Goal: Information Seeking & Learning: Learn about a topic

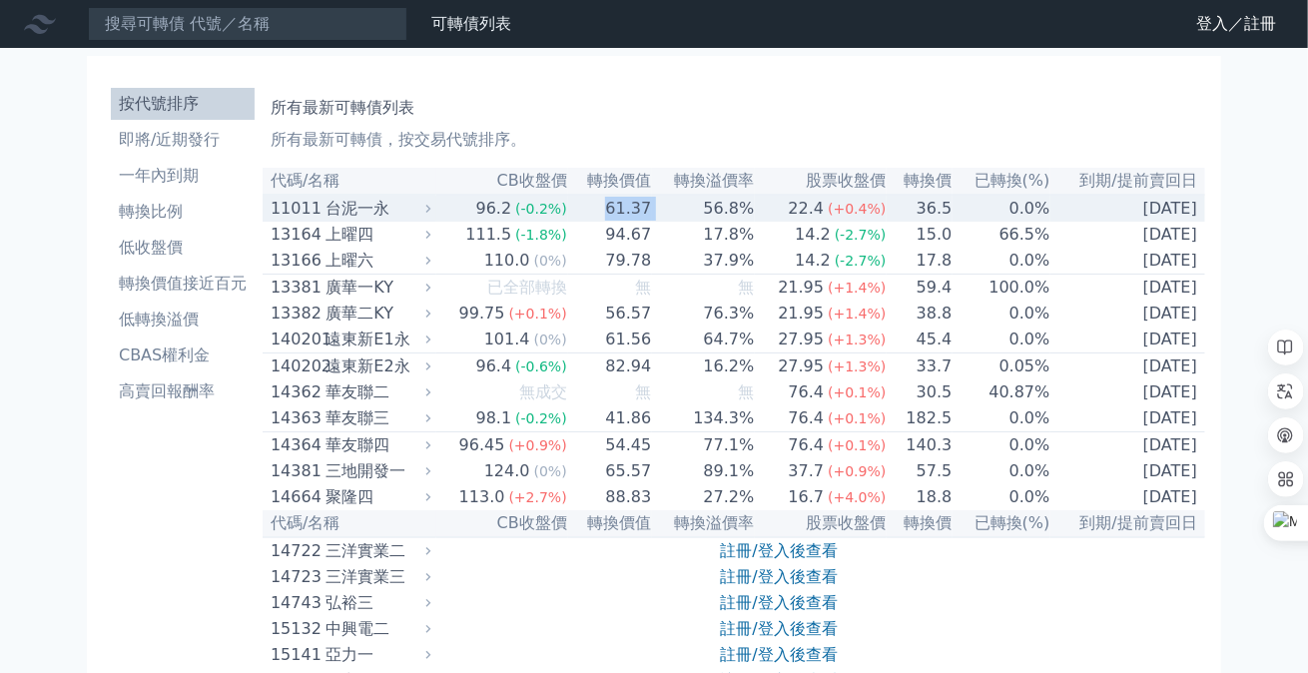
drag, startPoint x: 667, startPoint y: 214, endPoint x: 595, endPoint y: 216, distance: 71.9
click at [595, 216] on tr "11011 台泥一永 96.2 (-0.2%) 61.37 56.8% 22.4 (+0.4%) 36.5 0.0% [DATE]" at bounding box center [734, 208] width 942 height 27
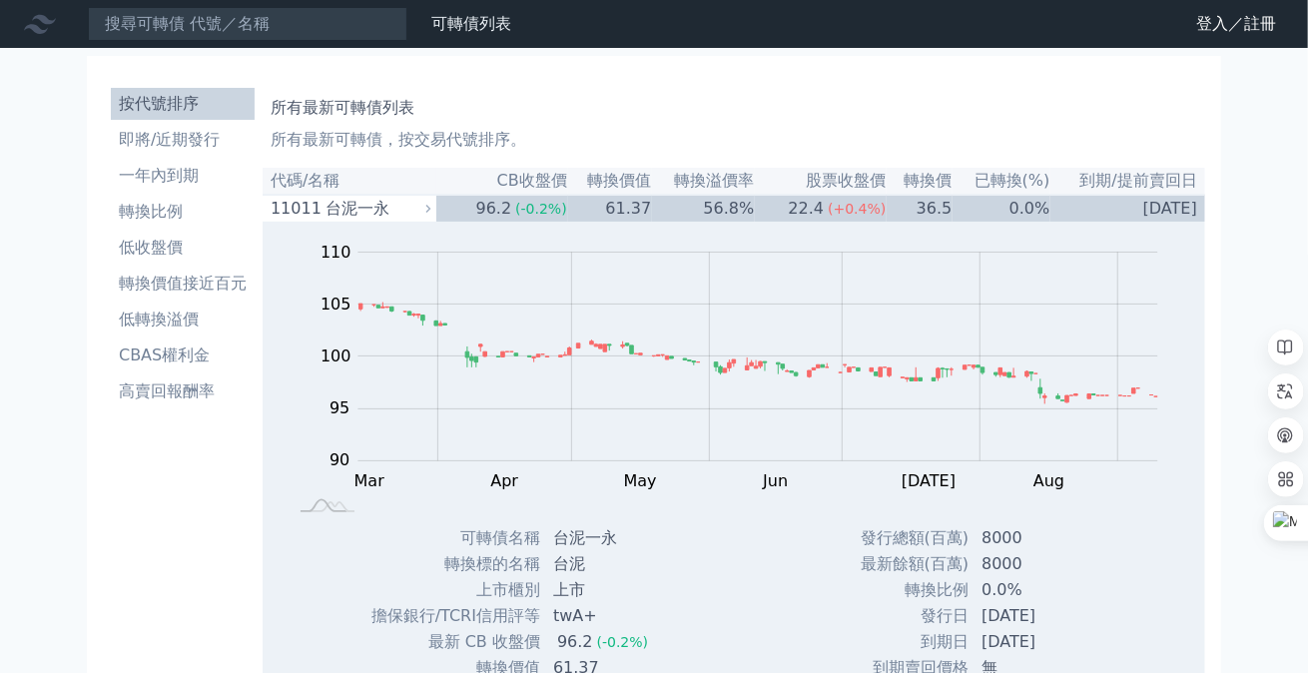
click at [751, 97] on h1 "所有最新可轉債列表" at bounding box center [733, 108] width 926 height 24
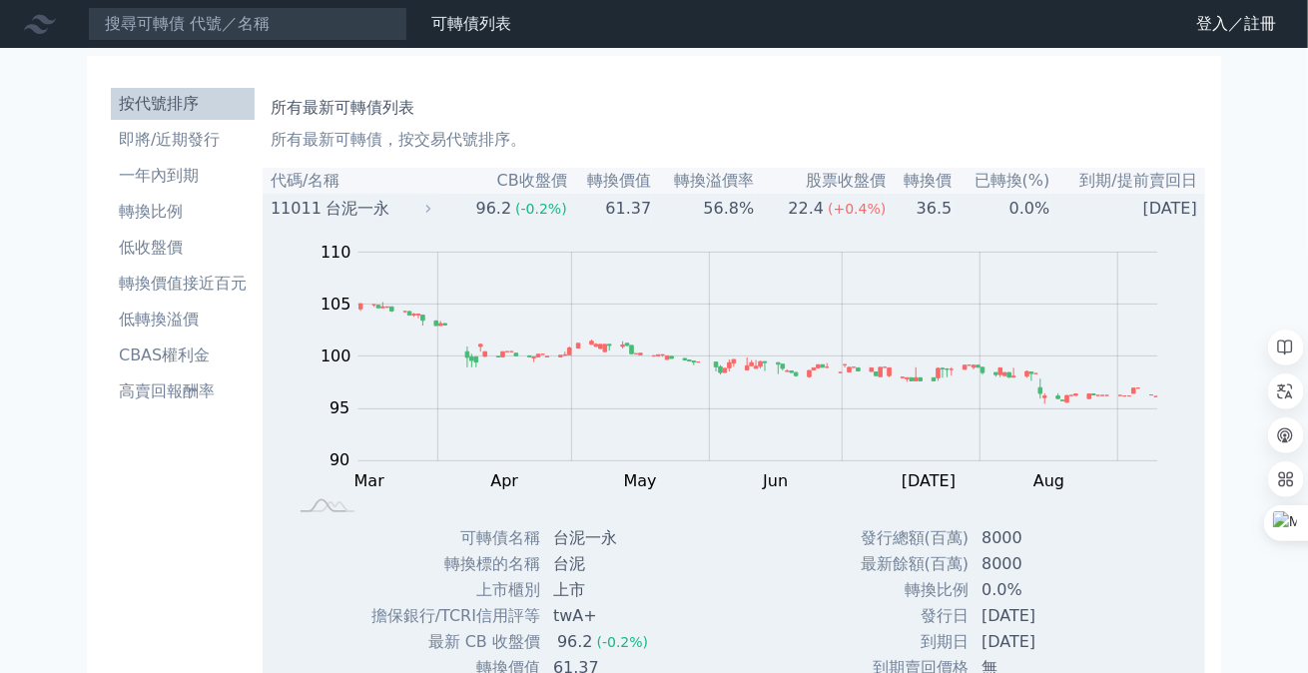
click at [363, 212] on div "台泥一永" at bounding box center [375, 209] width 101 height 24
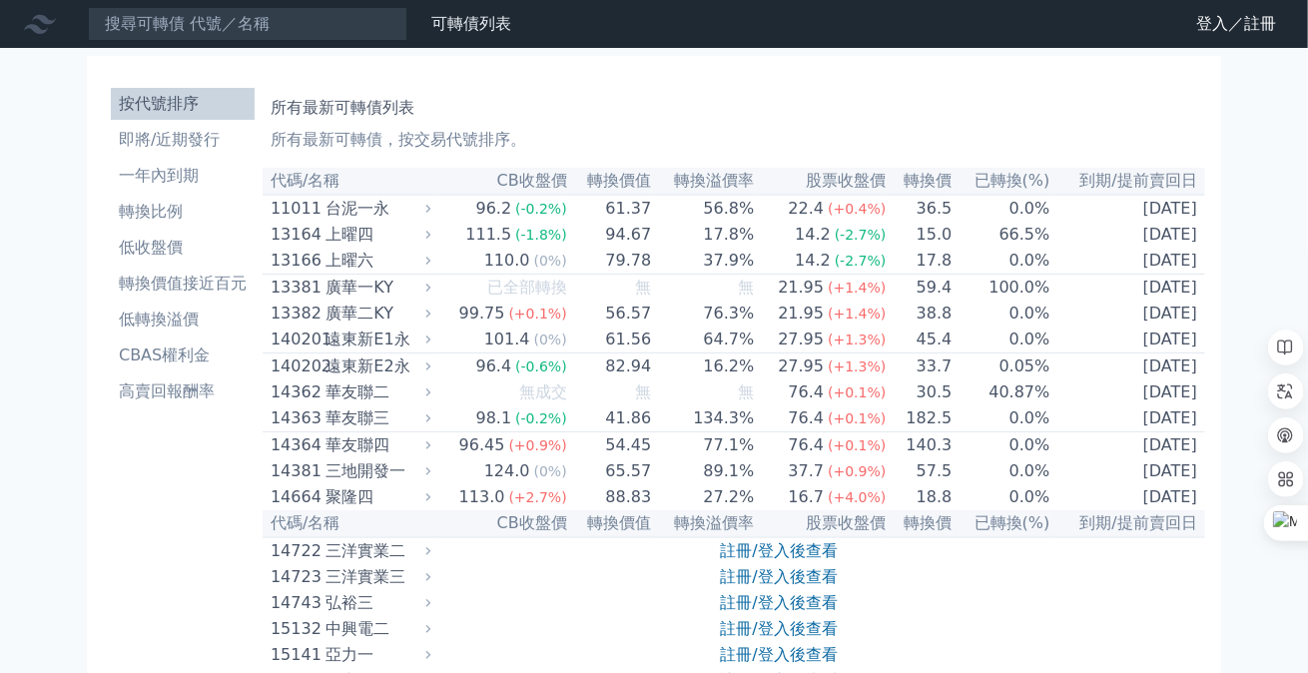
click at [684, 89] on div "所有最新可轉債列表 所有最新可轉債，按交易代號排序。" at bounding box center [733, 120] width 926 height 64
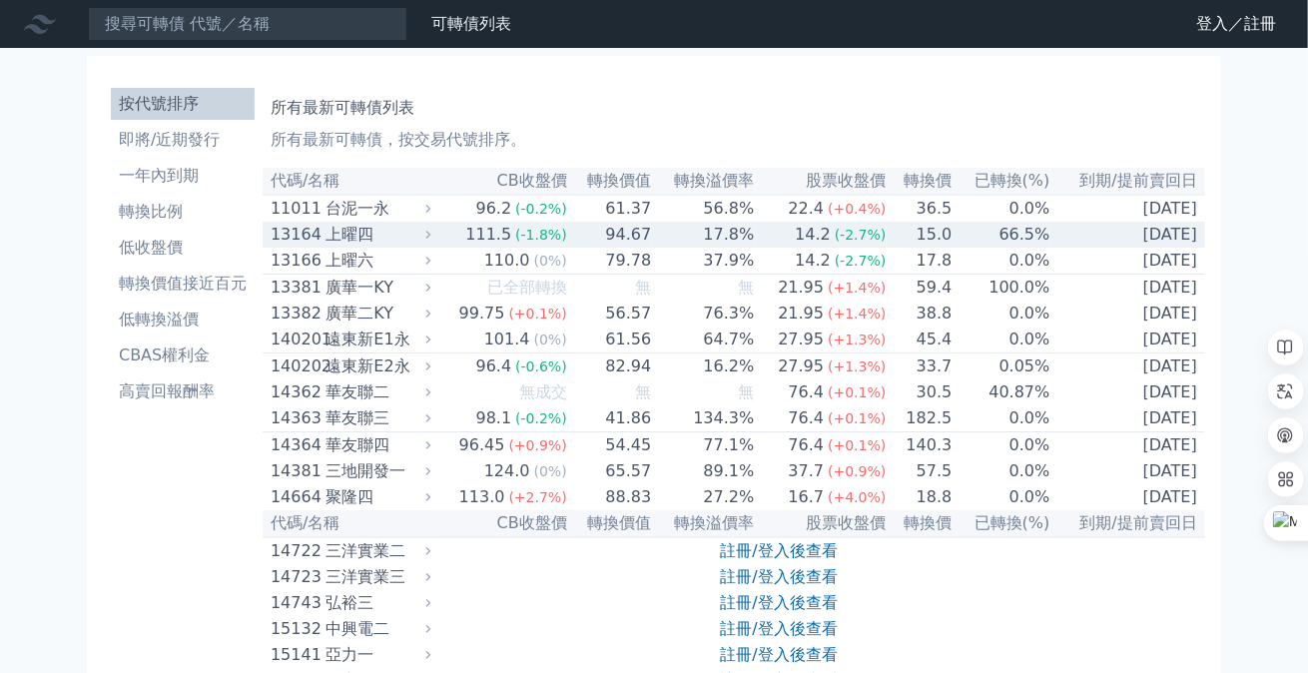
scroll to position [332, 0]
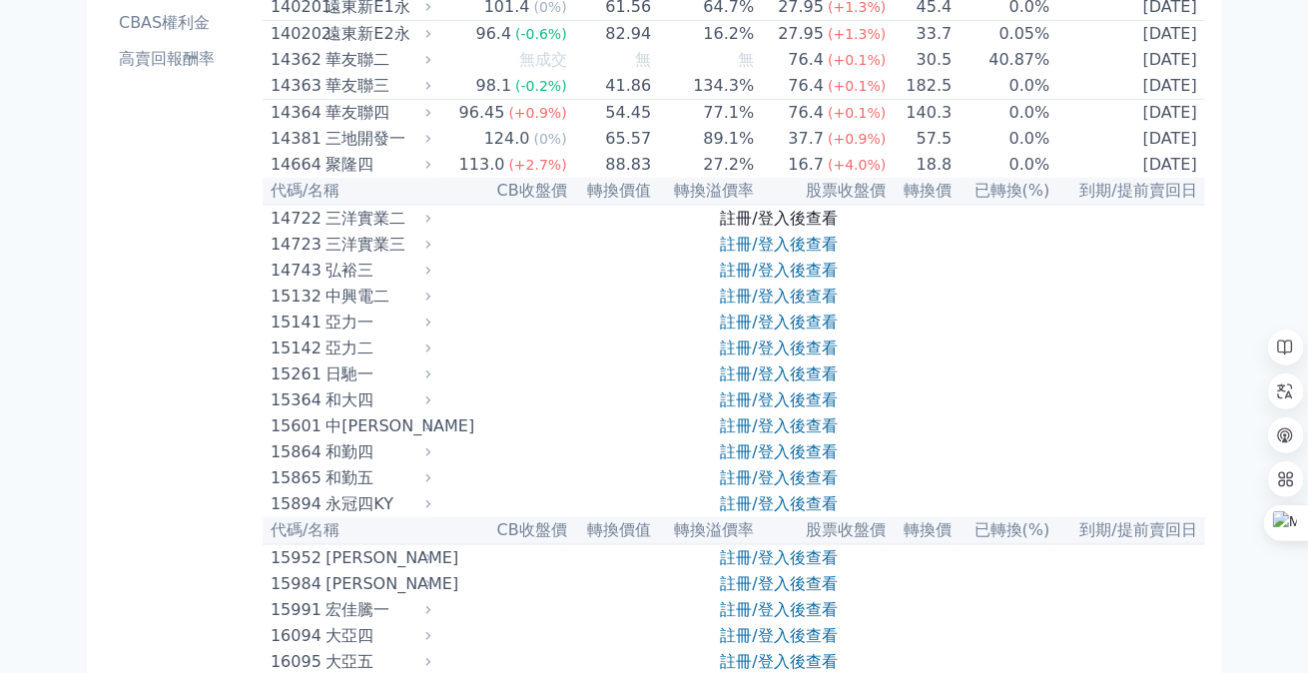
click at [778, 228] on link "註冊/登入後查看" at bounding box center [779, 218] width 117 height 19
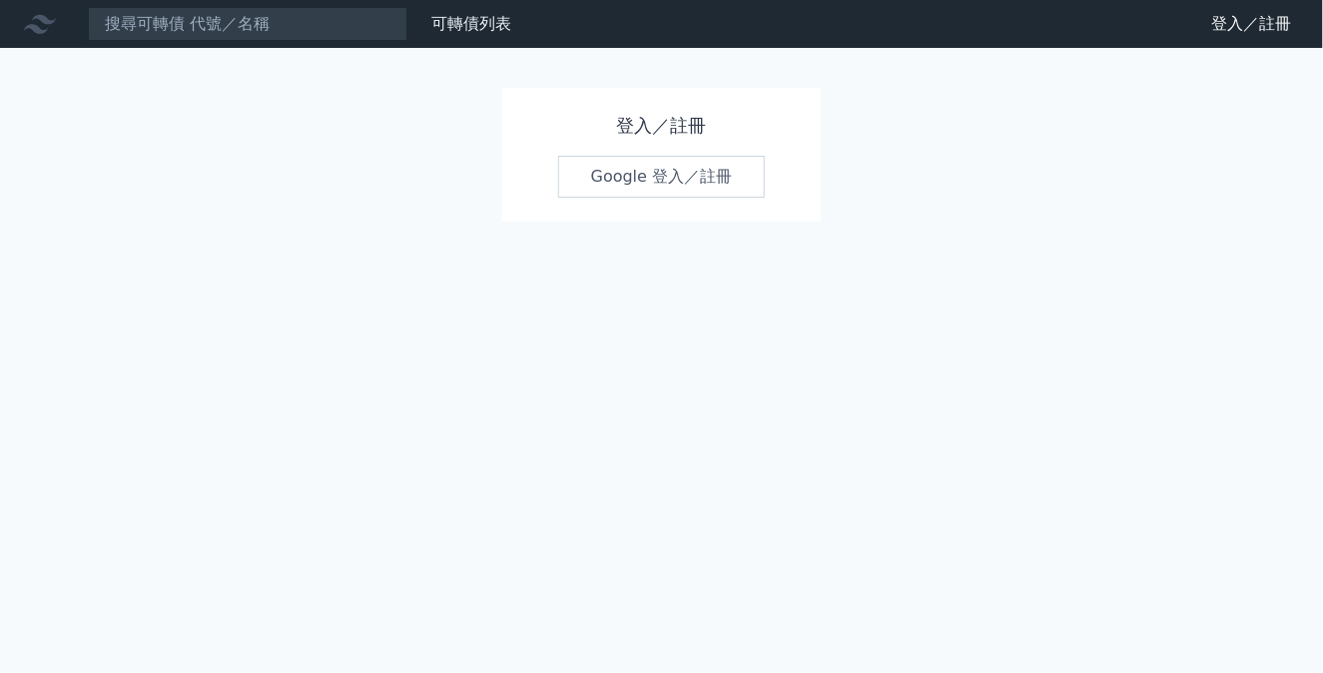
click at [616, 183] on link "Google 登入／註冊" at bounding box center [662, 177] width 208 height 42
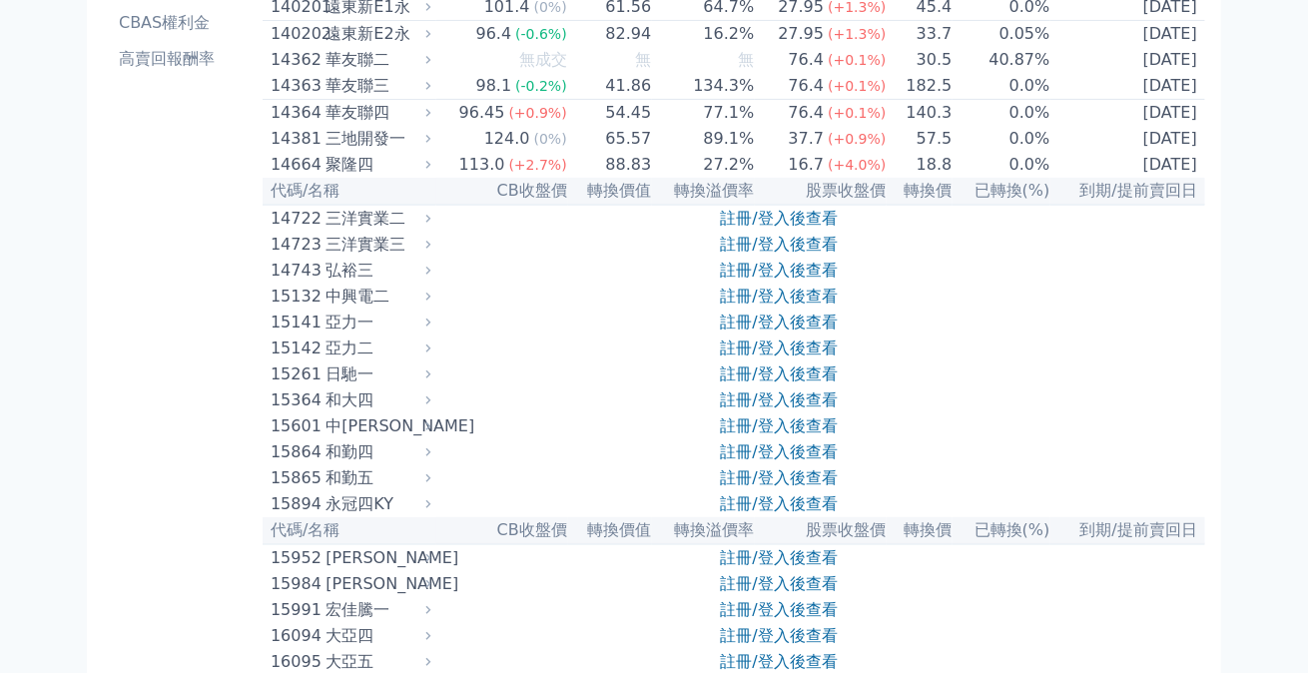
scroll to position [665, 0]
